Goal: Task Accomplishment & Management: Use online tool/utility

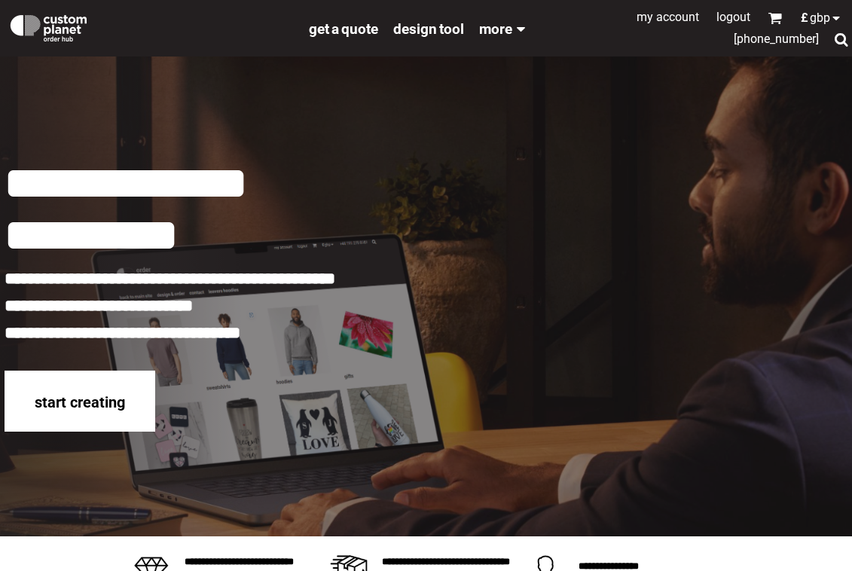
click at [157, 40] on h1 at bounding box center [150, 26] width 301 height 45
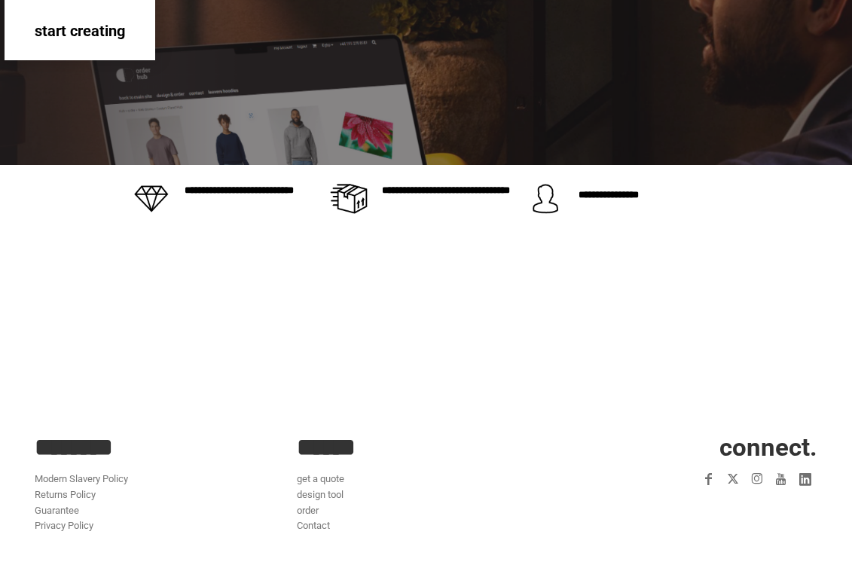
scroll to position [226, 0]
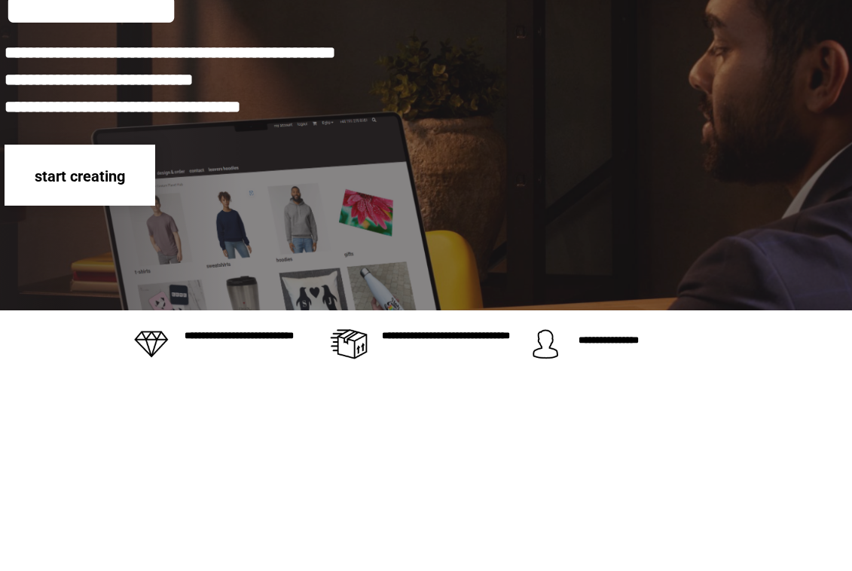
click at [130, 196] on div "start creating" at bounding box center [80, 175] width 151 height 61
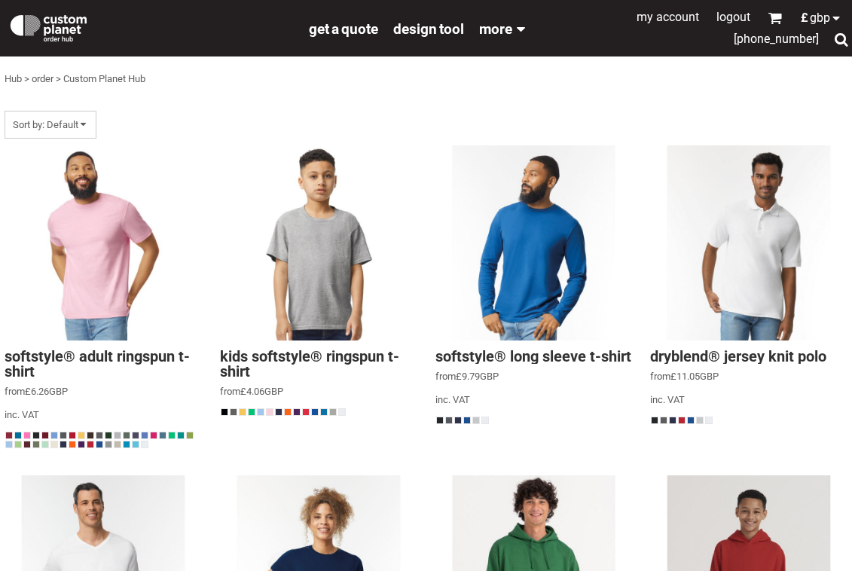
click at [842, 41] on div at bounding box center [840, 39] width 14 height 14
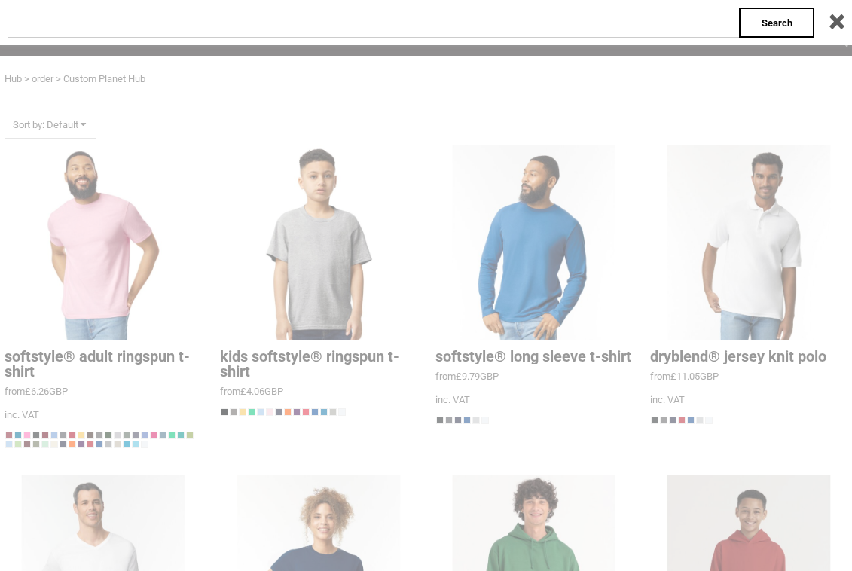
click at [217, 30] on input "text" at bounding box center [373, 23] width 731 height 30
type input "*******"
click input "**" at bounding box center [0, 0] width 0 height 0
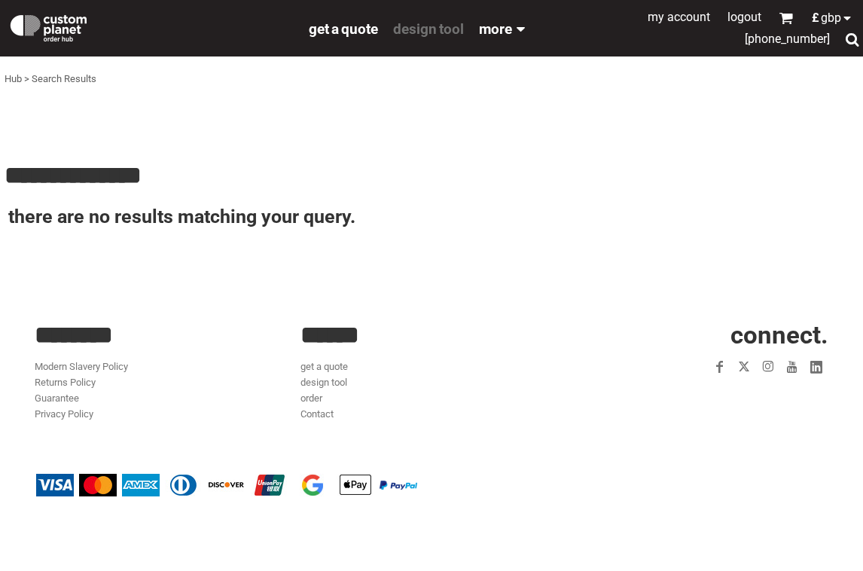
click at [449, 25] on span "design tool" at bounding box center [428, 28] width 71 height 17
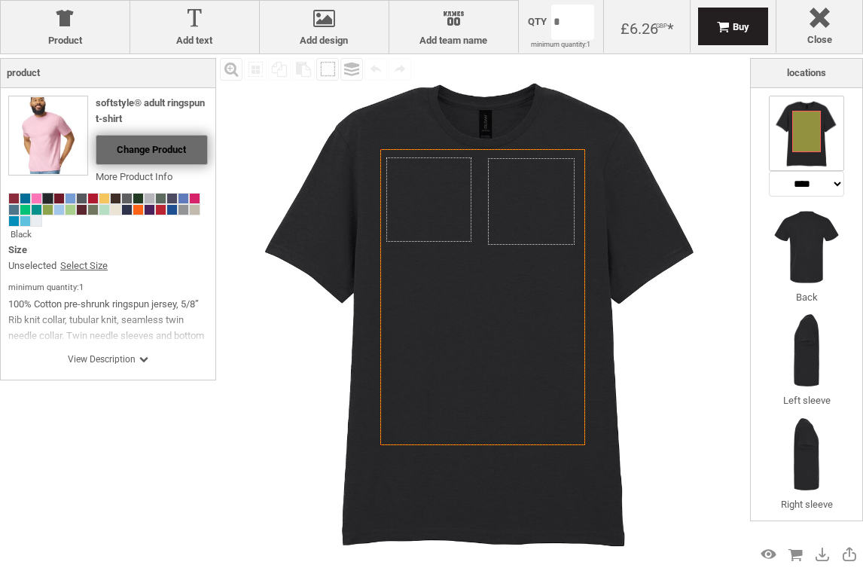
click at [133, 147] on span "Change Product" at bounding box center [151, 149] width 69 height 11
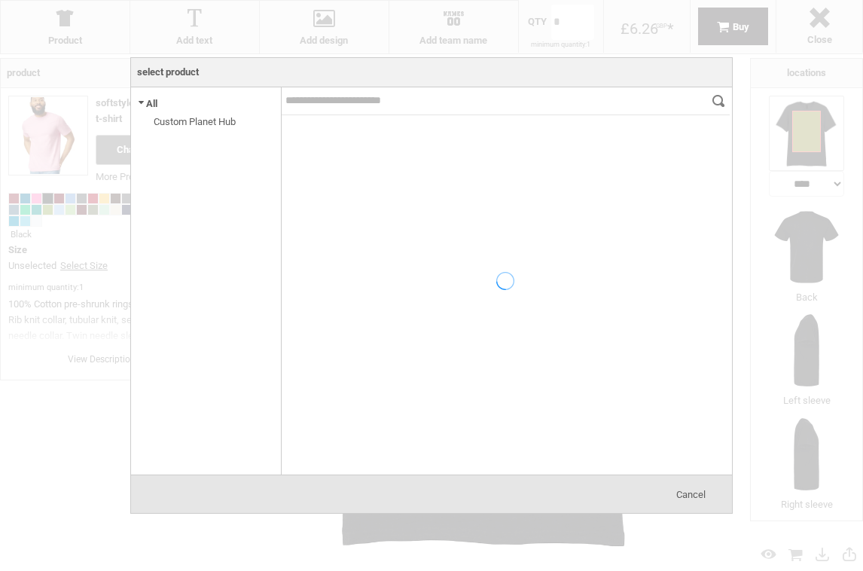
click at [419, 107] on div at bounding box center [506, 280] width 448 height 387
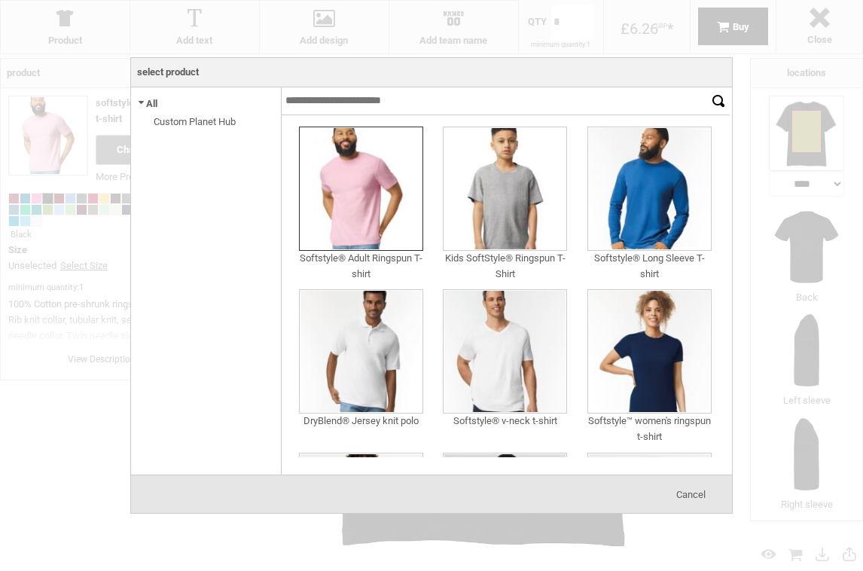
click at [425, 97] on input "text" at bounding box center [494, 101] width 425 height 28
type input "******"
click at [707, 87] on input "******" at bounding box center [718, 101] width 23 height 28
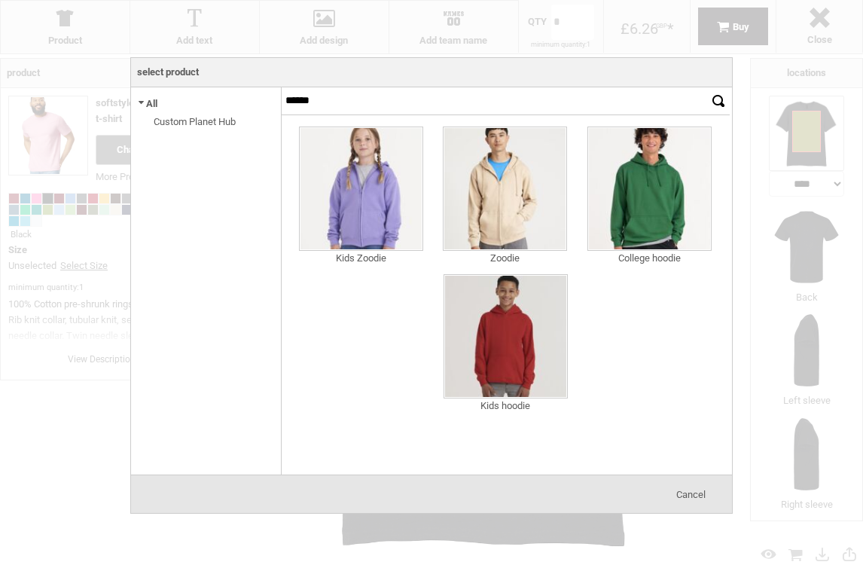
click at [767, 81] on div at bounding box center [431, 285] width 863 height 571
click at [825, 19] on div at bounding box center [431, 285] width 863 height 571
click at [823, 19] on div at bounding box center [431, 285] width 863 height 571
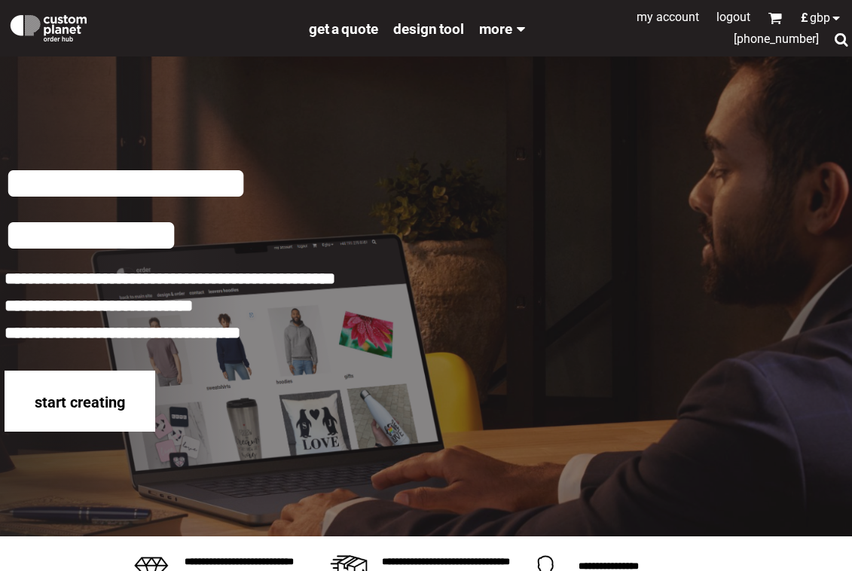
click at [671, 19] on link "My Account" at bounding box center [667, 17] width 62 height 14
click at [419, 27] on span "design tool" at bounding box center [428, 28] width 71 height 17
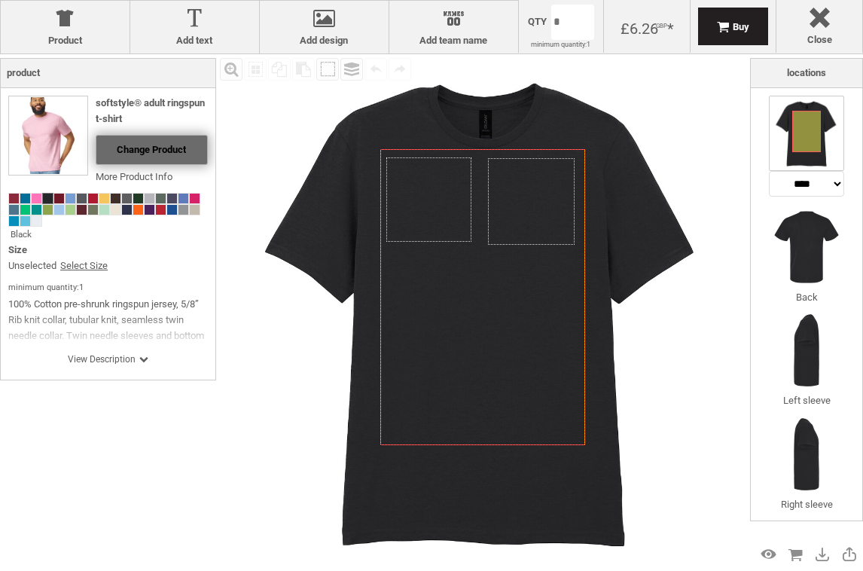
click at [136, 148] on span "Change Product" at bounding box center [151, 149] width 69 height 11
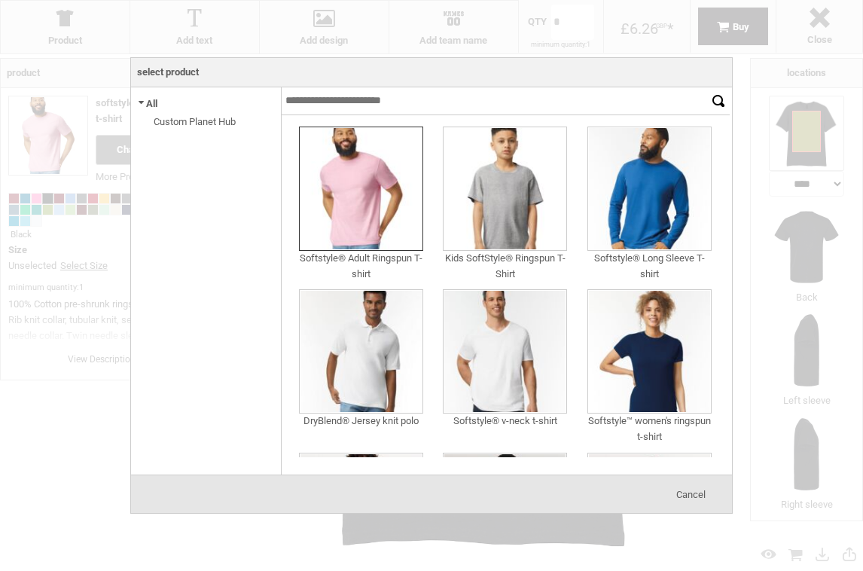
click at [183, 117] on link "Custom Planet Hub" at bounding box center [195, 121] width 82 height 11
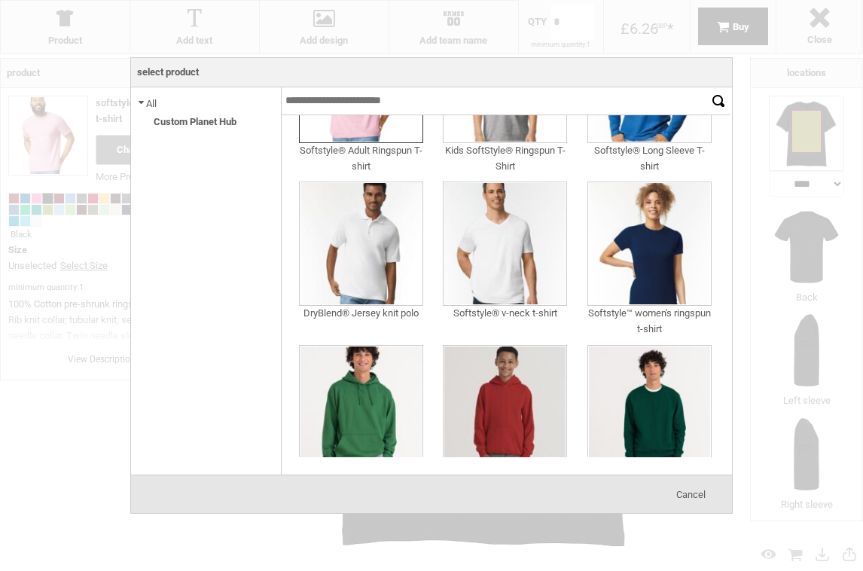
scroll to position [151, 0]
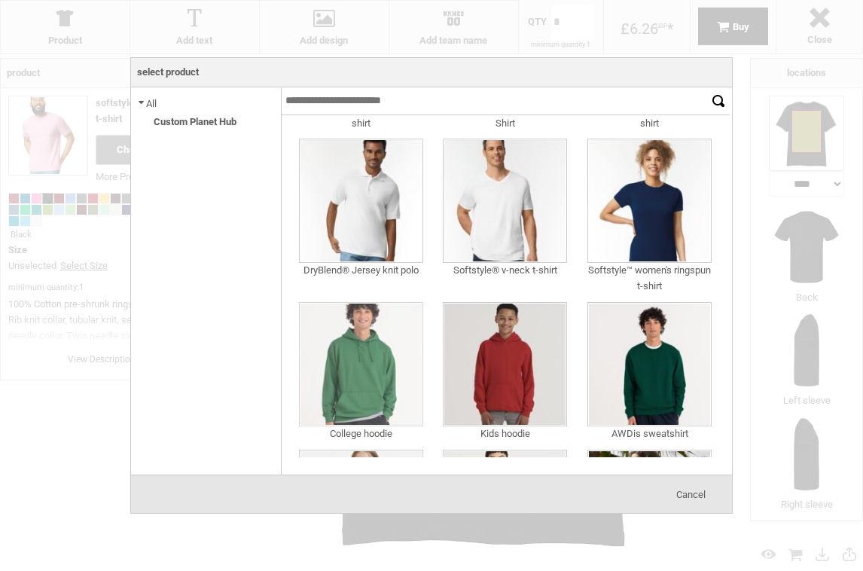
click at [307, 362] on img at bounding box center [361, 364] width 124 height 124
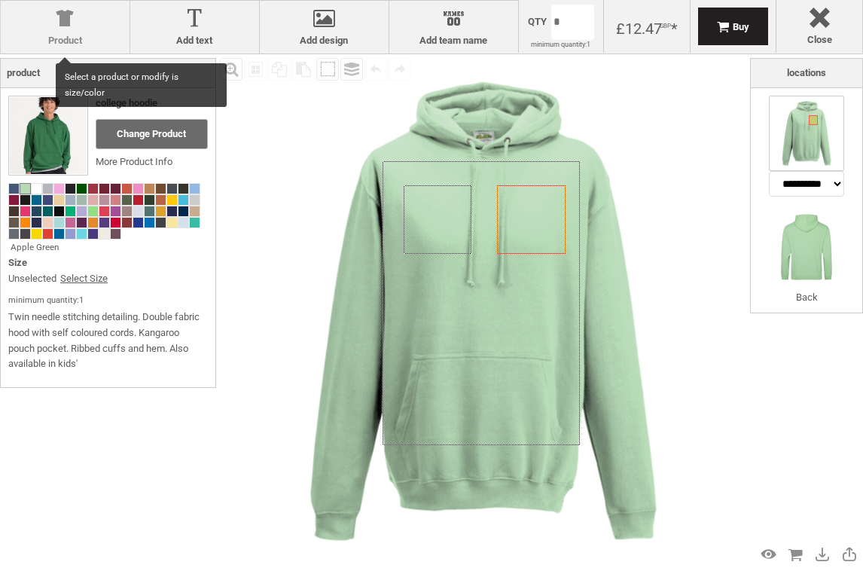
click at [64, 36] on label "Product" at bounding box center [65, 41] width 114 height 12
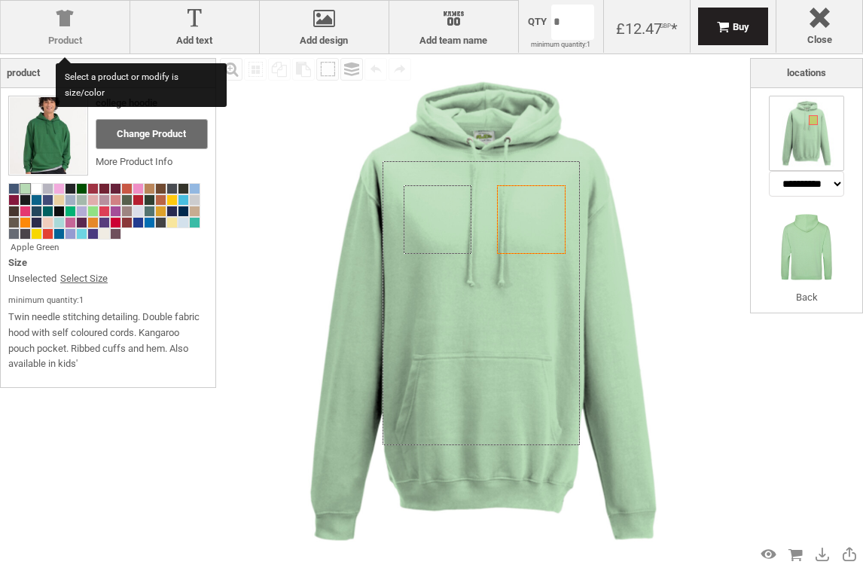
click at [53, 30] on div at bounding box center [65, 21] width 114 height 26
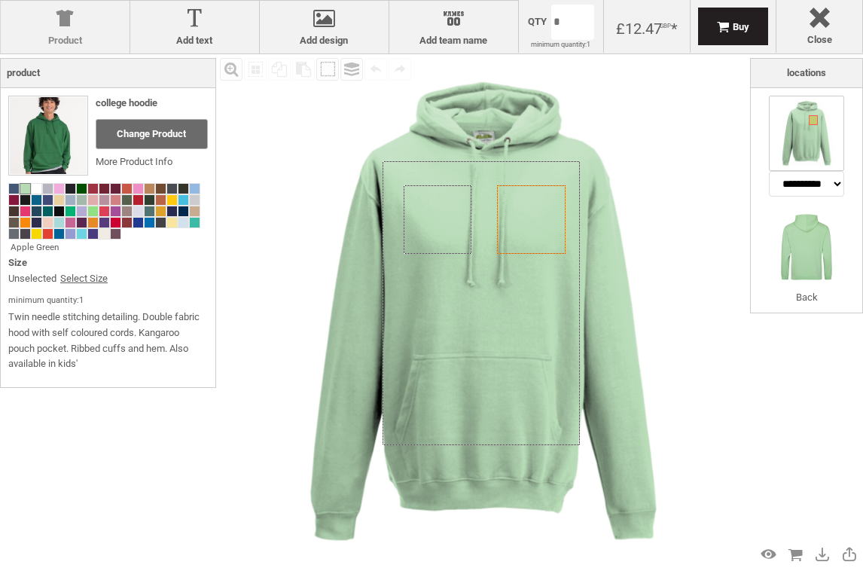
click at [53, 30] on div at bounding box center [65, 21] width 114 height 26
click at [827, 20] on div at bounding box center [819, 21] width 71 height 26
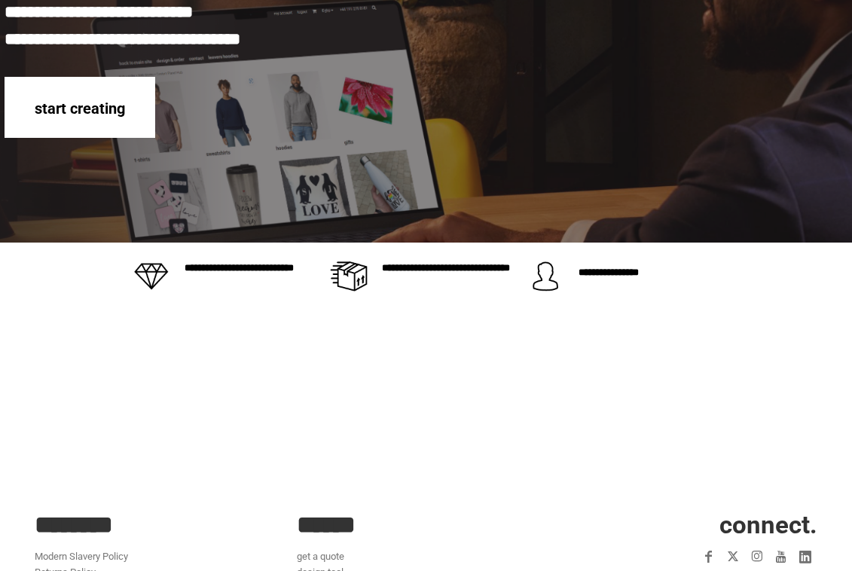
scroll to position [301, 0]
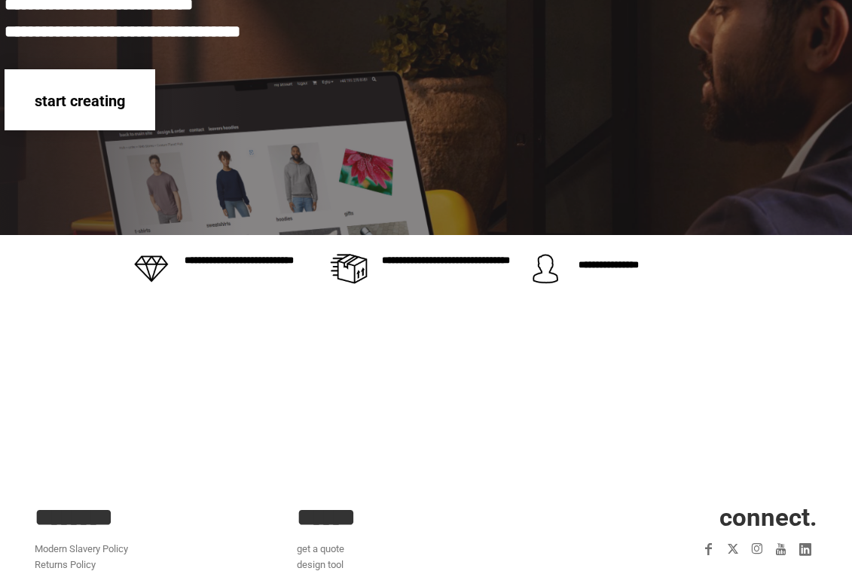
click at [81, 76] on div "start creating" at bounding box center [80, 99] width 151 height 61
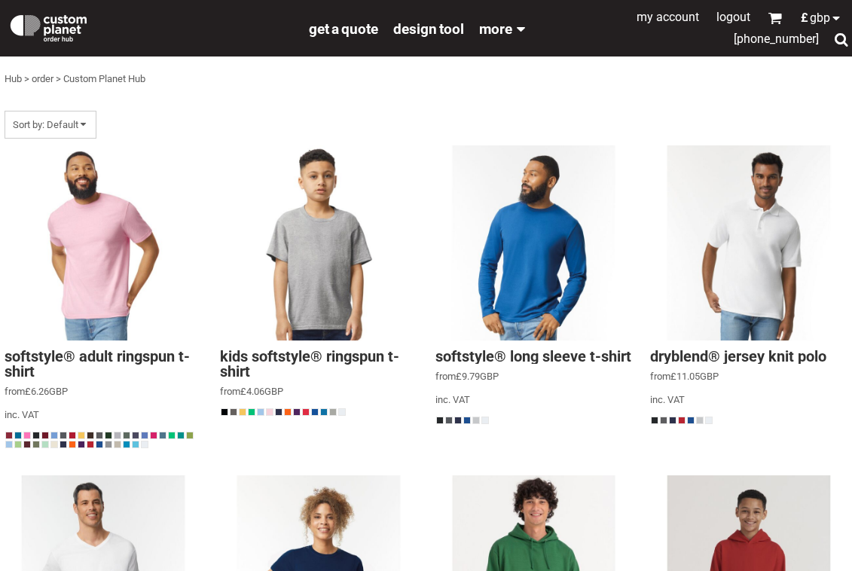
click at [838, 38] on div at bounding box center [840, 39] width 14 height 14
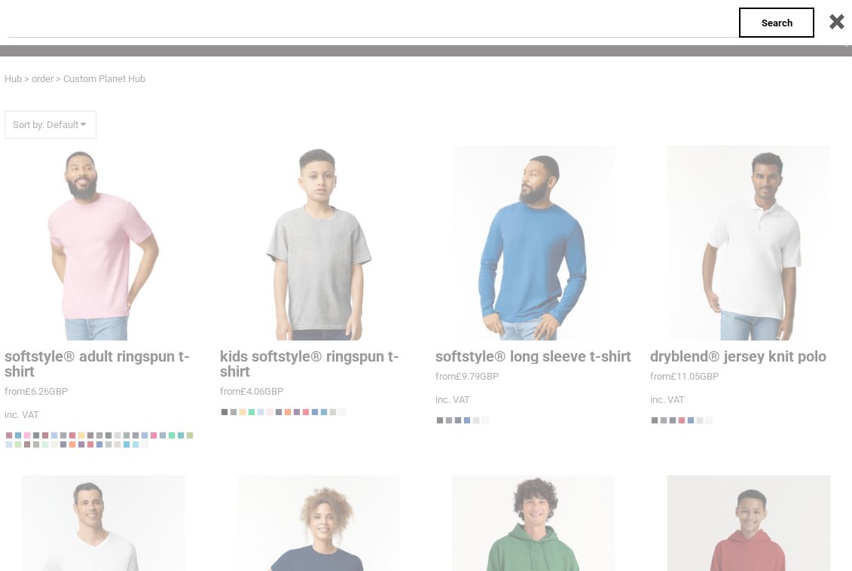
click at [385, 33] on input "text" at bounding box center [373, 23] width 731 height 30
type input "******"
click input "**" at bounding box center [0, 0] width 0 height 0
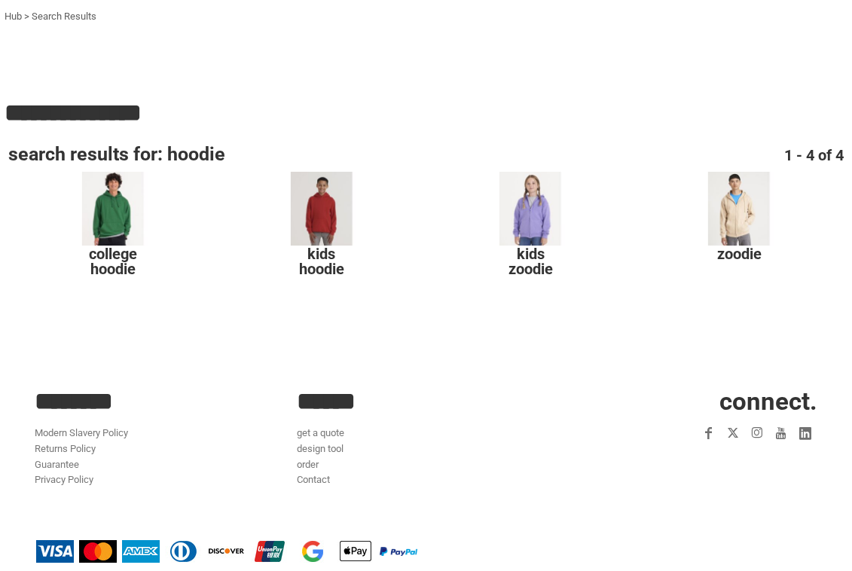
scroll to position [86, 0]
